Goal: Information Seeking & Learning: Learn about a topic

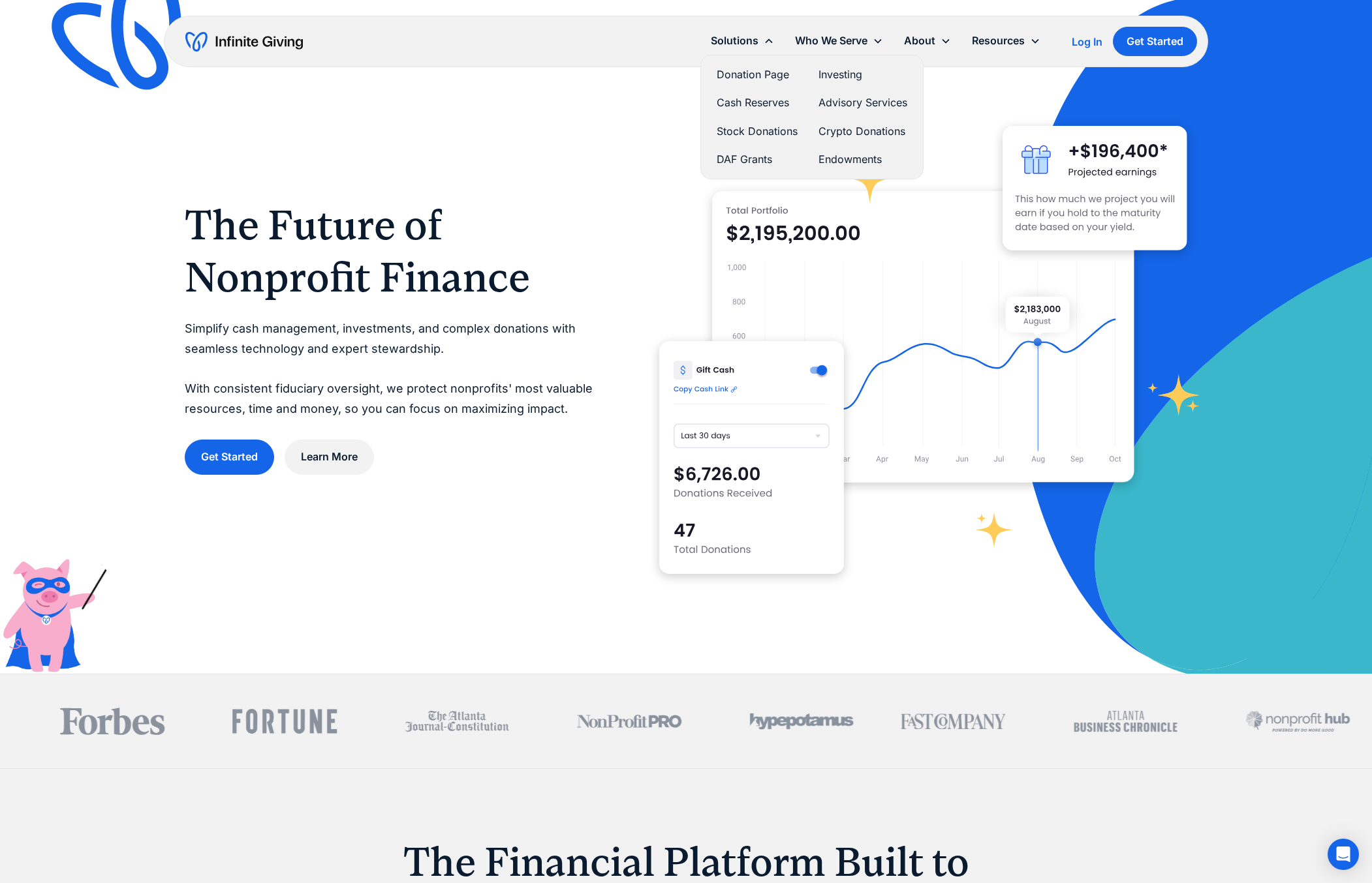
click at [736, 135] on link "Stock Donations" at bounding box center [757, 131] width 81 height 17
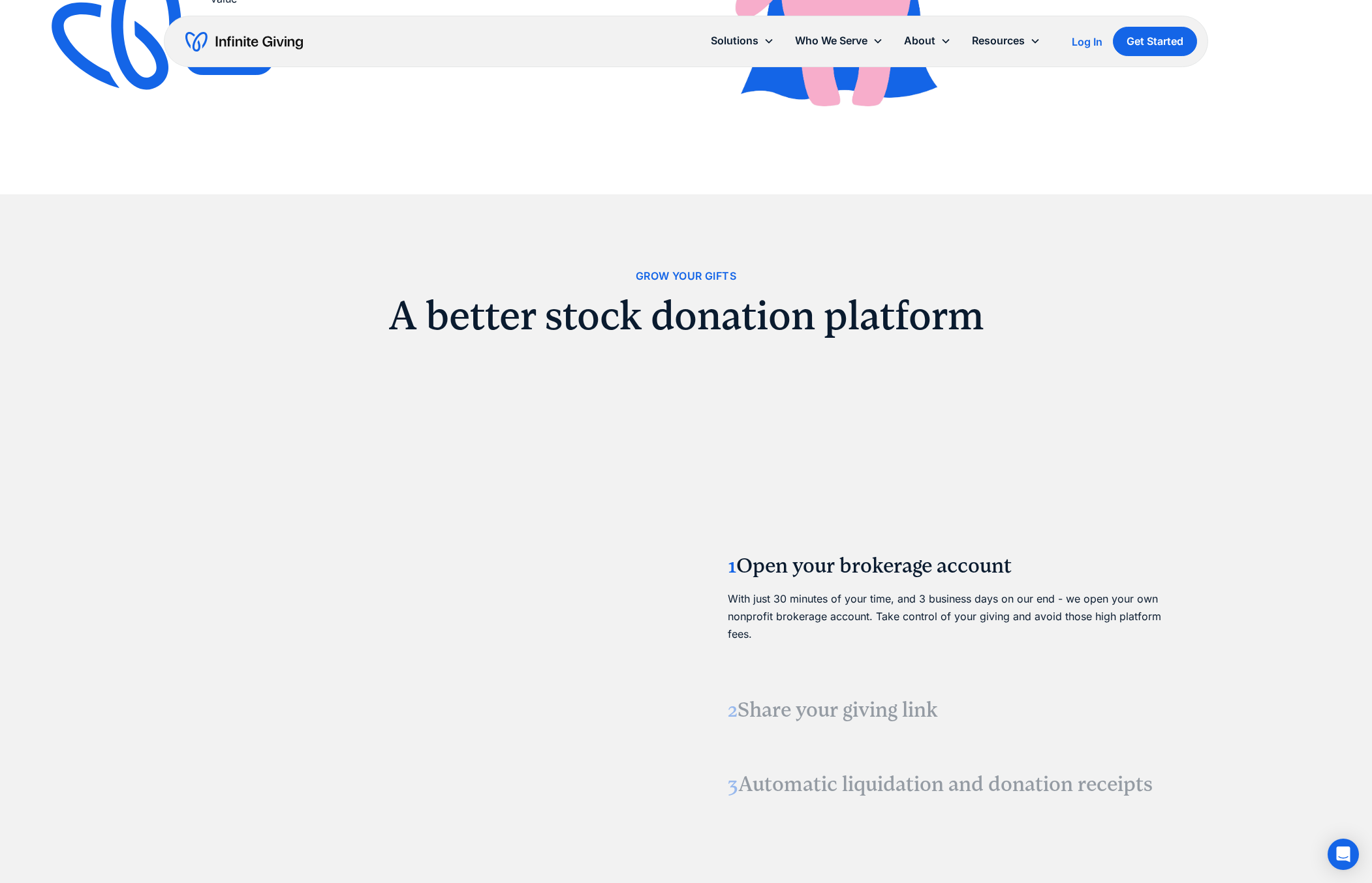
scroll to position [1283, 0]
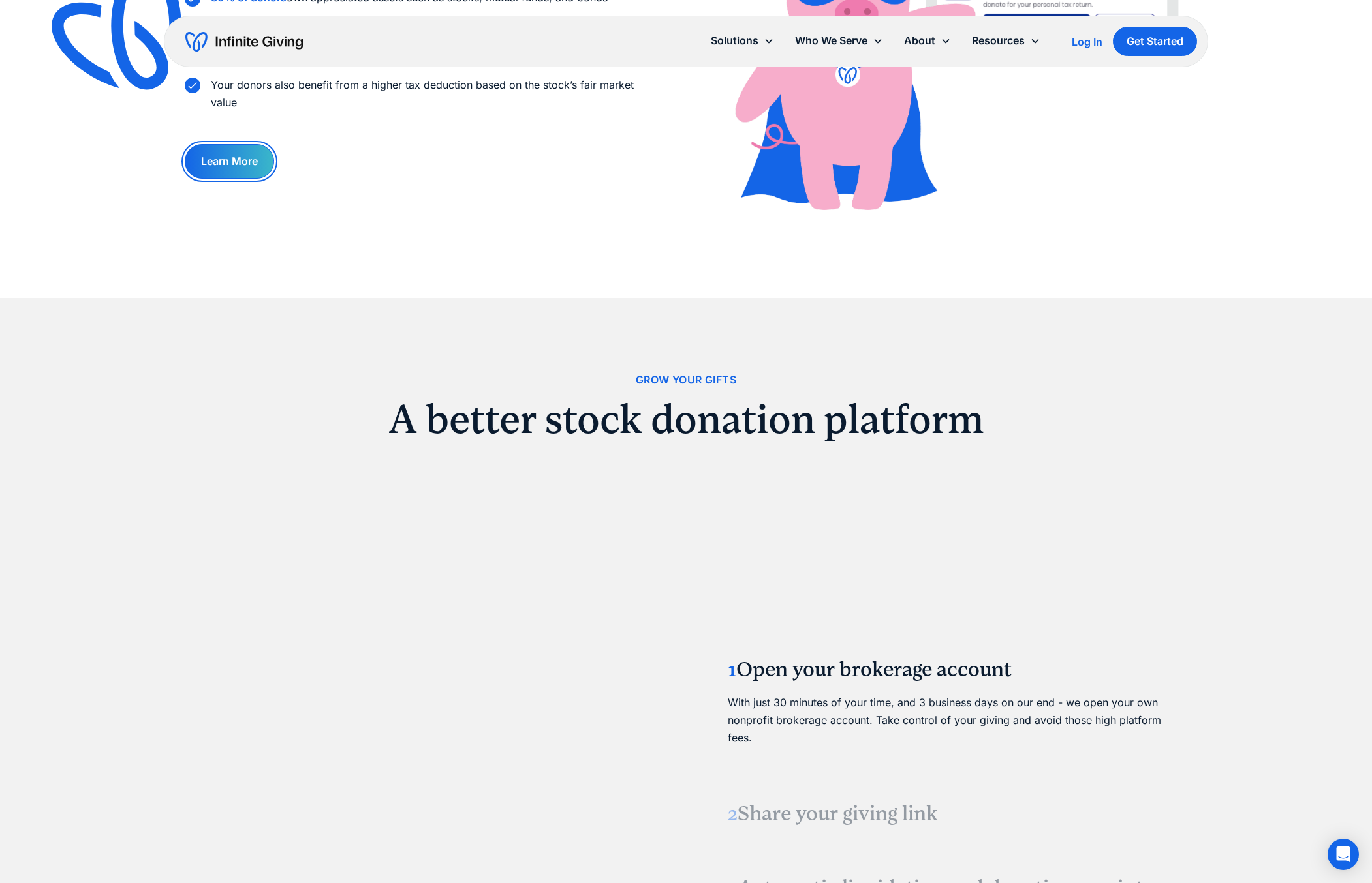
click at [248, 159] on link "Learn More" at bounding box center [229, 161] width 89 height 35
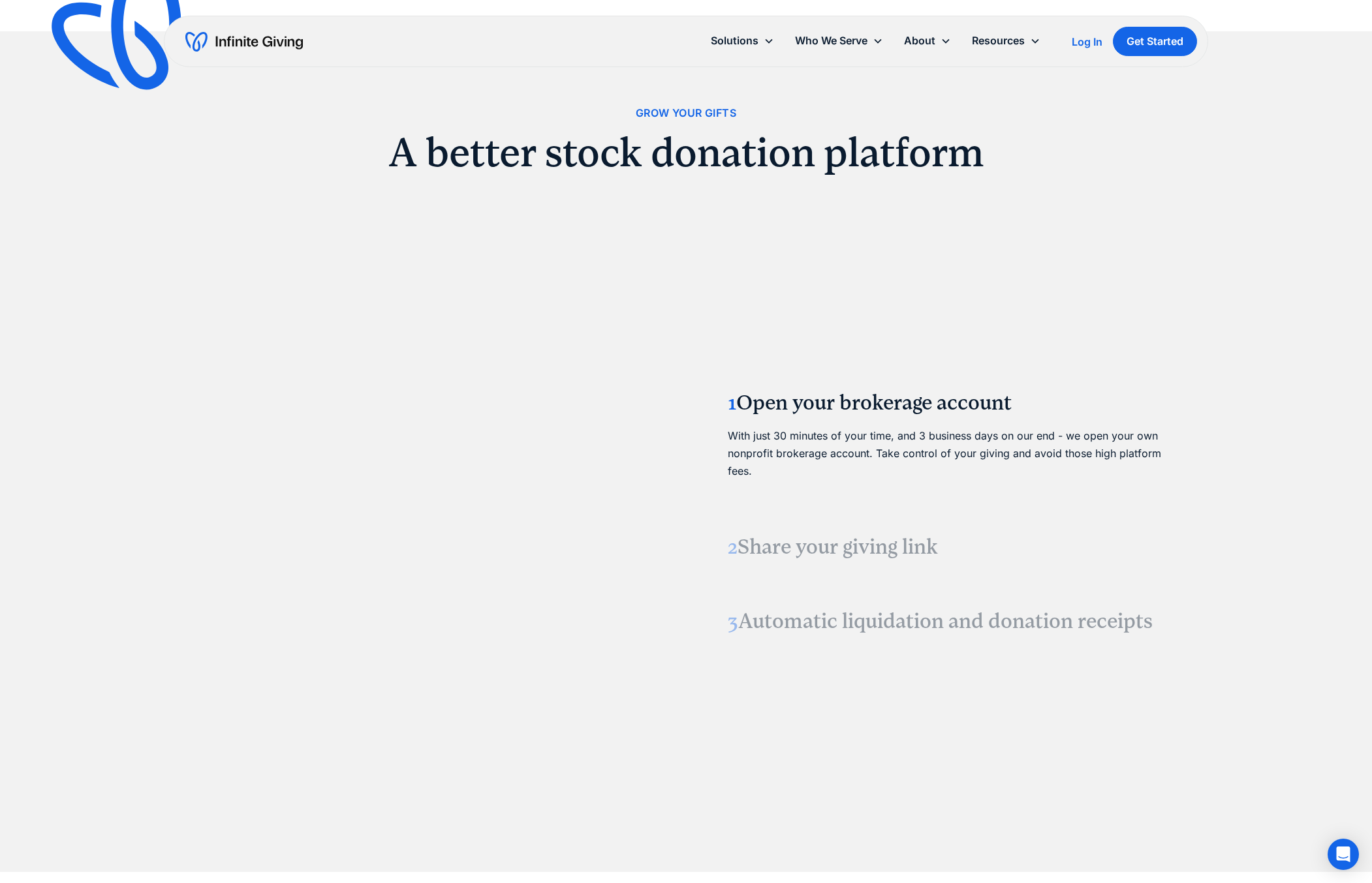
scroll to position [1547, 0]
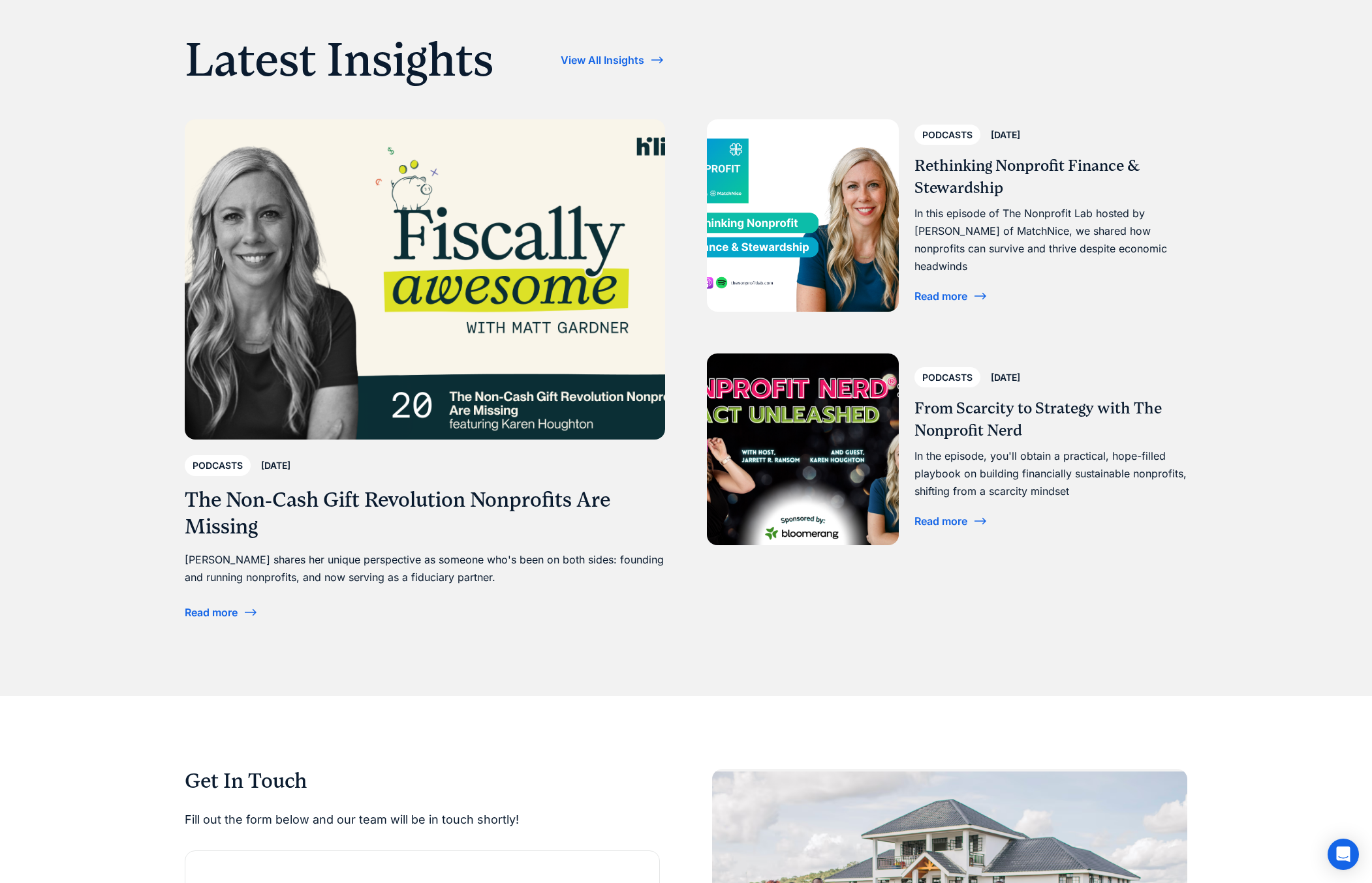
scroll to position [5445, 0]
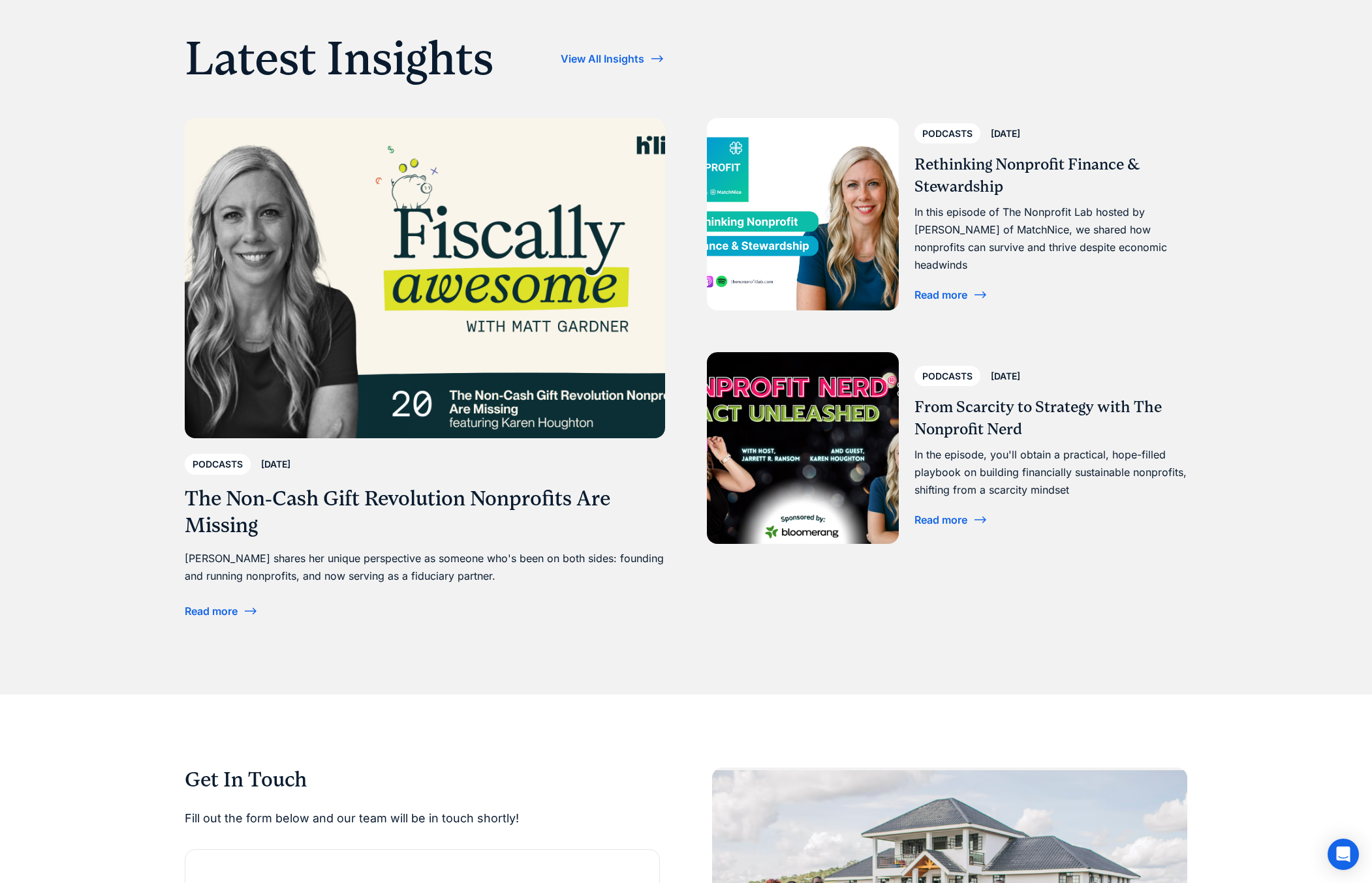
click at [953, 517] on div "Read more" at bounding box center [941, 520] width 53 height 11
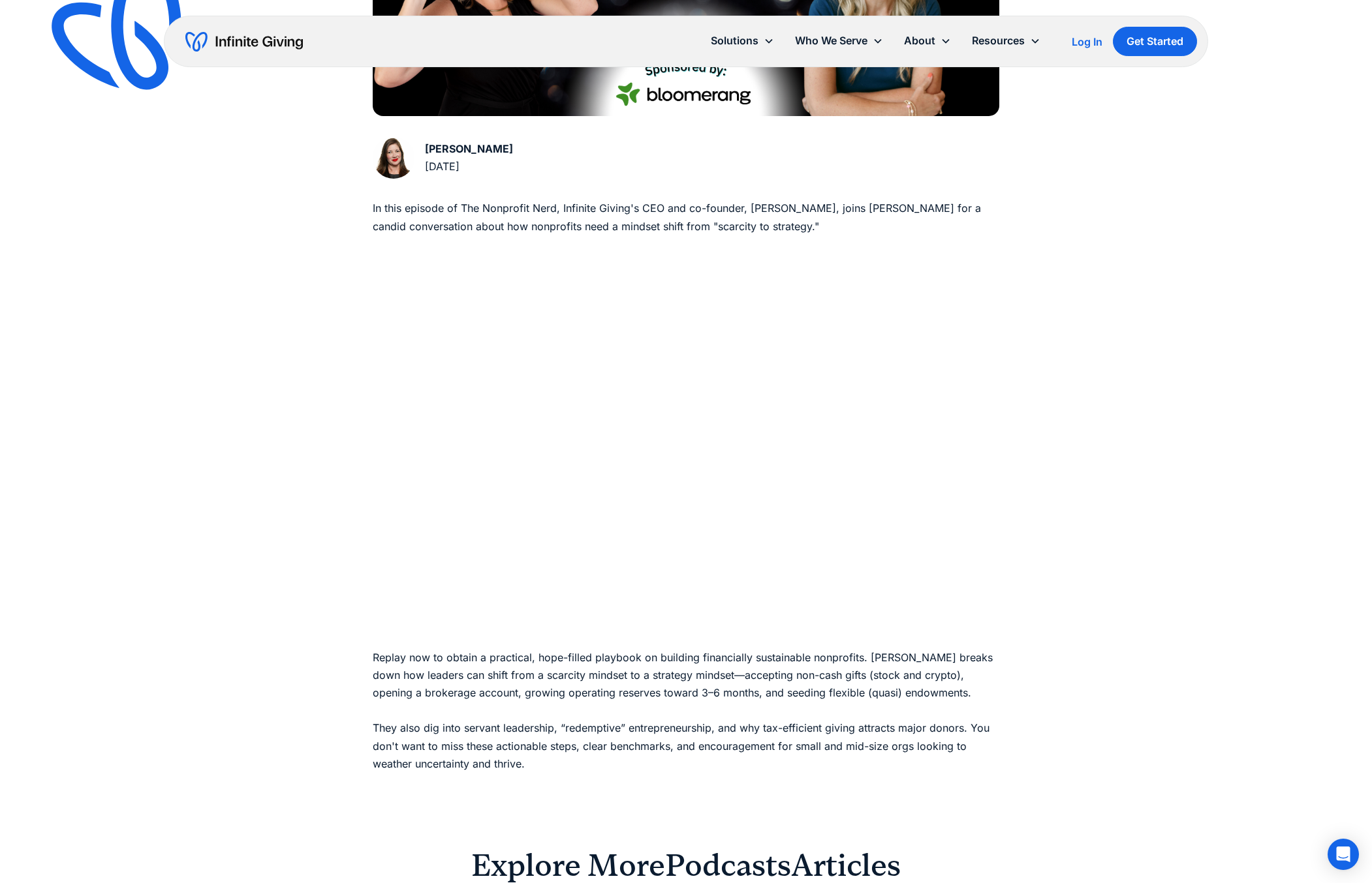
scroll to position [559, 0]
